Goal: Information Seeking & Learning: Learn about a topic

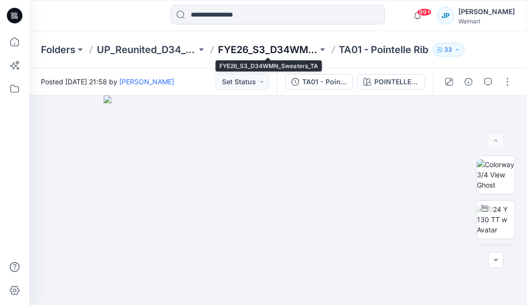
click at [301, 45] on p "FYE26_S3_D34WMN_Sweaters_TA" at bounding box center [268, 50] width 100 height 14
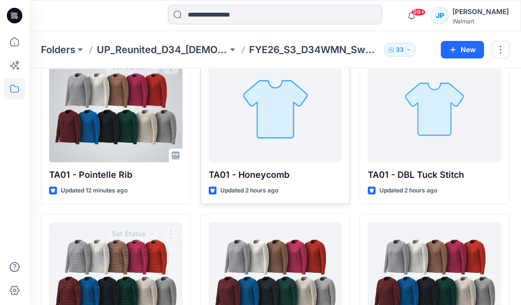
scroll to position [60, 0]
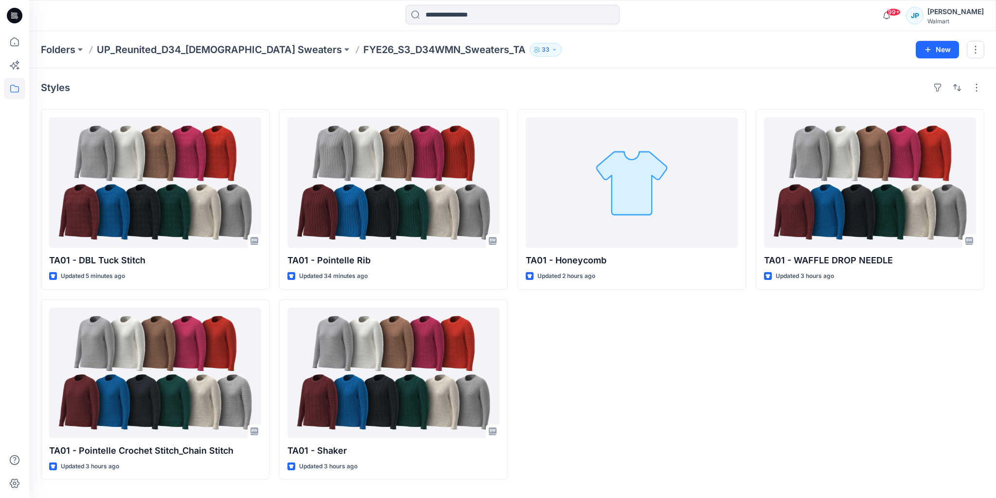
click at [363, 52] on p "FYE26_S3_D34WMN_Sweaters_TA" at bounding box center [444, 50] width 163 height 14
click at [363, 51] on p "FYE26_S3_D34WMN_Sweaters_TA" at bounding box center [444, 50] width 163 height 14
copy p "FYE26_S3_D34WMN_Sweaters_TA"
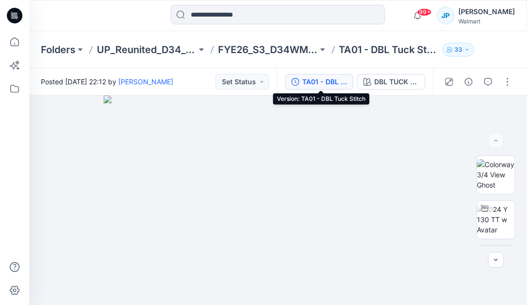
click at [328, 81] on div "TA01 - DBL Tuck Stitch" at bounding box center [324, 81] width 45 height 11
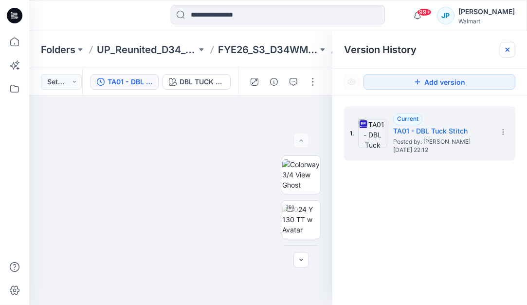
click at [504, 47] on icon at bounding box center [508, 50] width 8 height 8
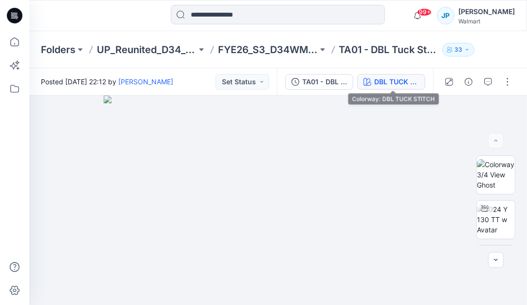
click at [400, 80] on div "DBL TUCK STITCH" at bounding box center [396, 81] width 45 height 11
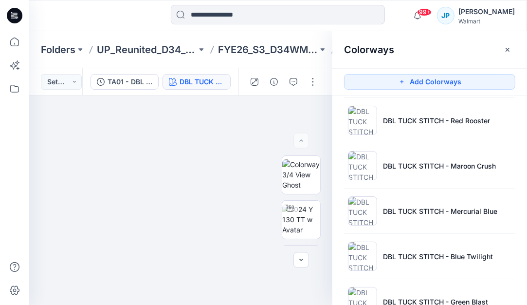
scroll to position [272, 0]
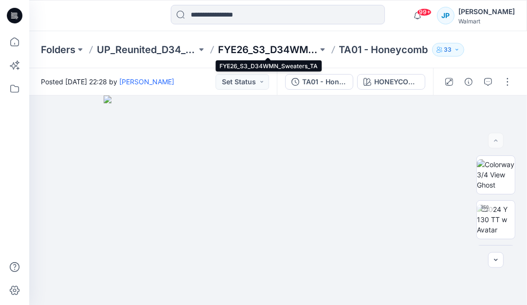
click at [282, 46] on p "FYE26_S3_D34WMN_Sweaters_TA" at bounding box center [268, 50] width 100 height 14
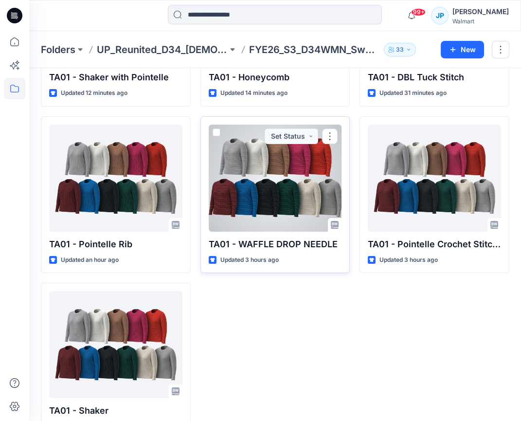
scroll to position [71, 0]
